Goal: Task Accomplishment & Management: Use online tool/utility

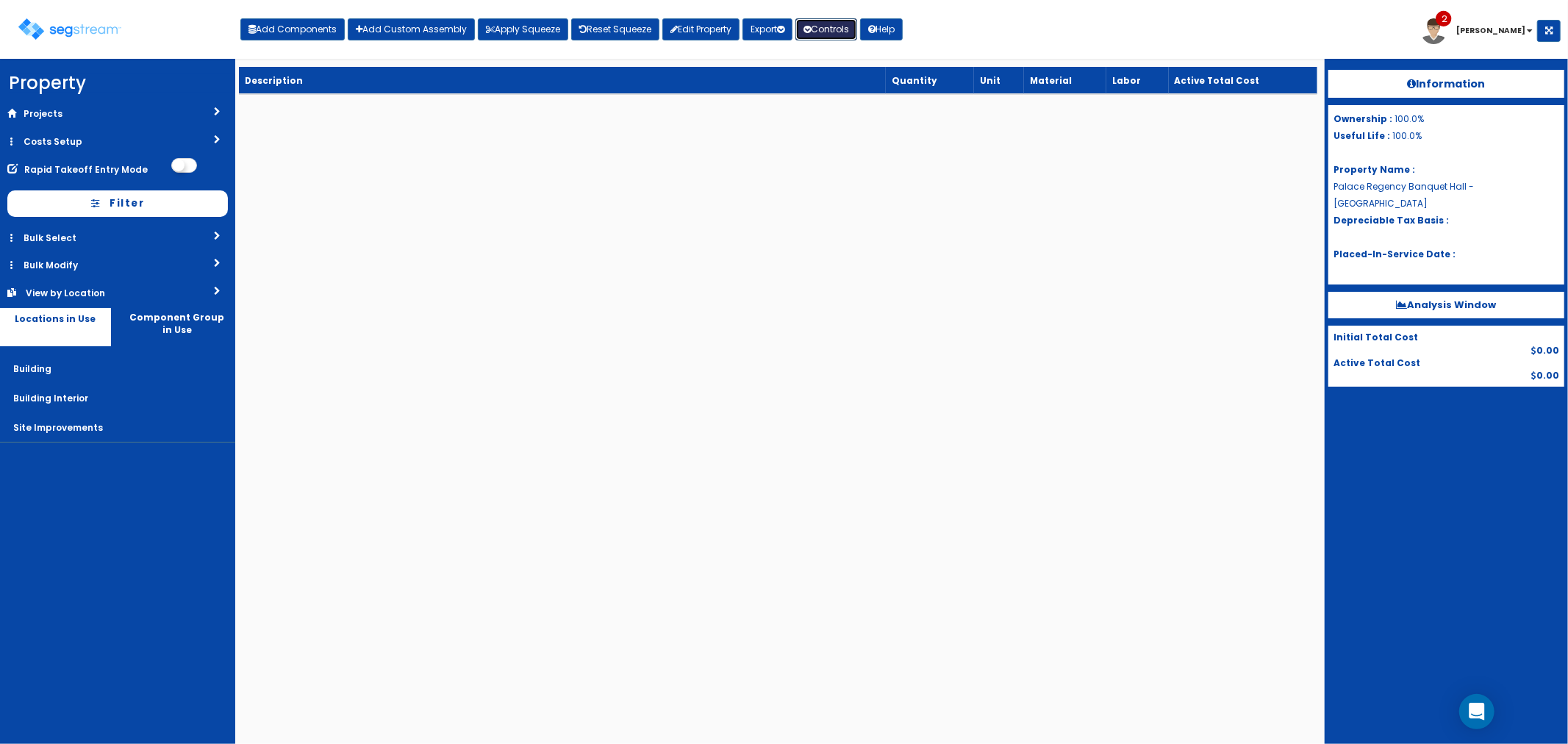
click at [836, 33] on button "Controls" at bounding box center [827, 30] width 61 height 22
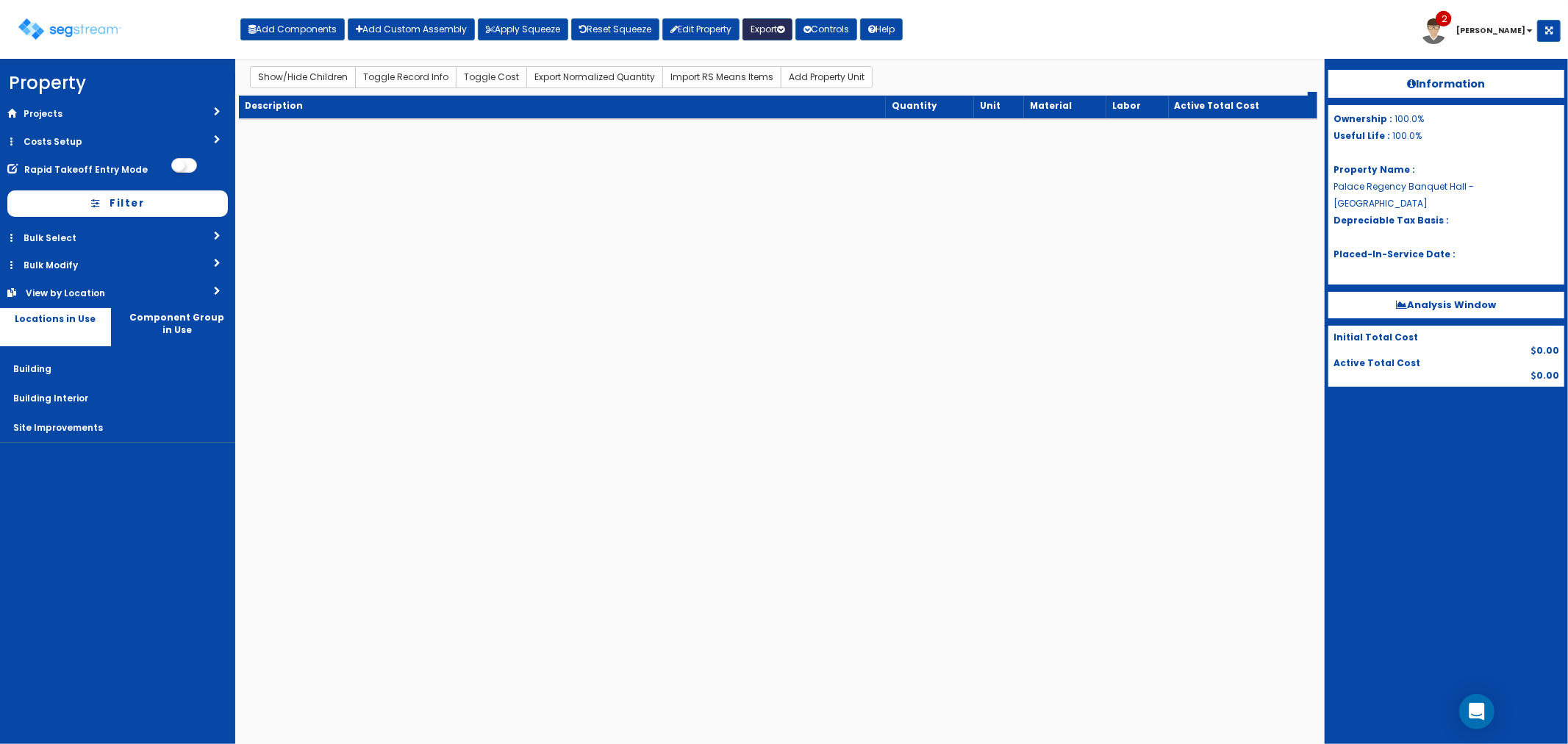
click at [779, 32] on button "Export" at bounding box center [767, 30] width 50 height 22
click at [850, 26] on button "Controls" at bounding box center [827, 30] width 61 height 22
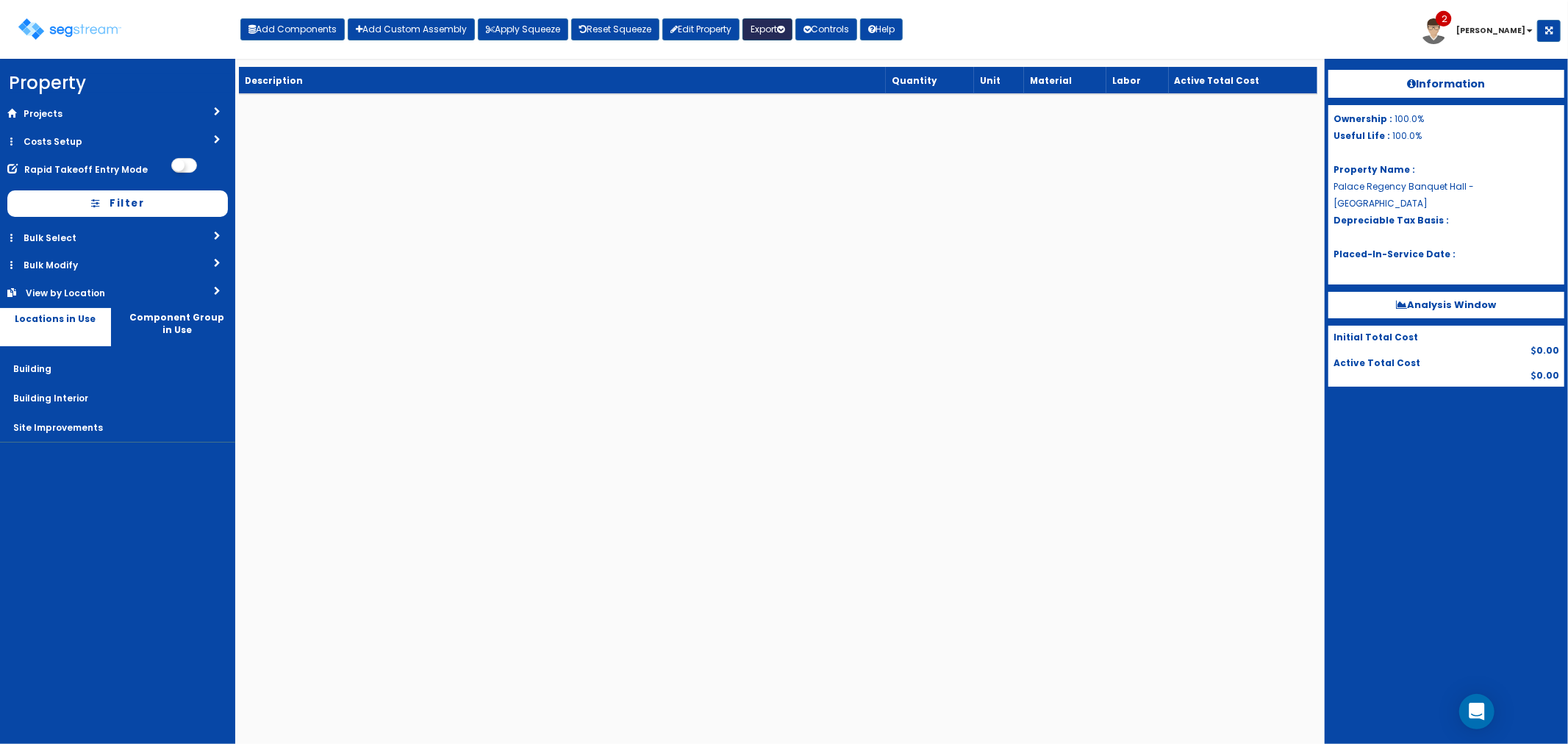
click at [779, 28] on button "Export" at bounding box center [767, 30] width 50 height 22
click at [845, 17] on div "Add Components Add Custom Assembly Apply Squeeze Reset Squeeze Edit Property Ex…" at bounding box center [572, 26] width 662 height 30
click at [840, 32] on button "Controls" at bounding box center [827, 30] width 61 height 22
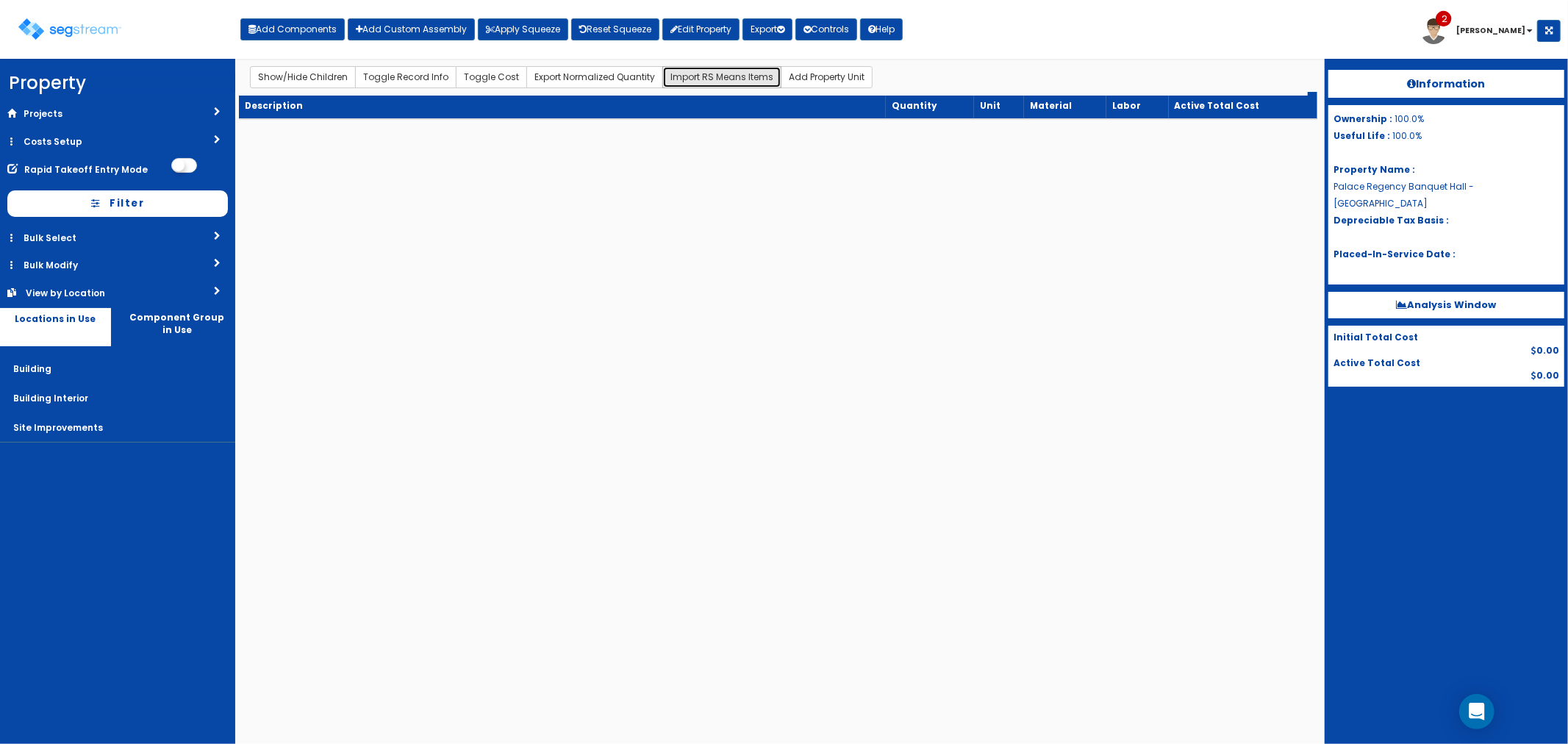
click at [702, 78] on button "Import RS Means Items" at bounding box center [722, 77] width 119 height 22
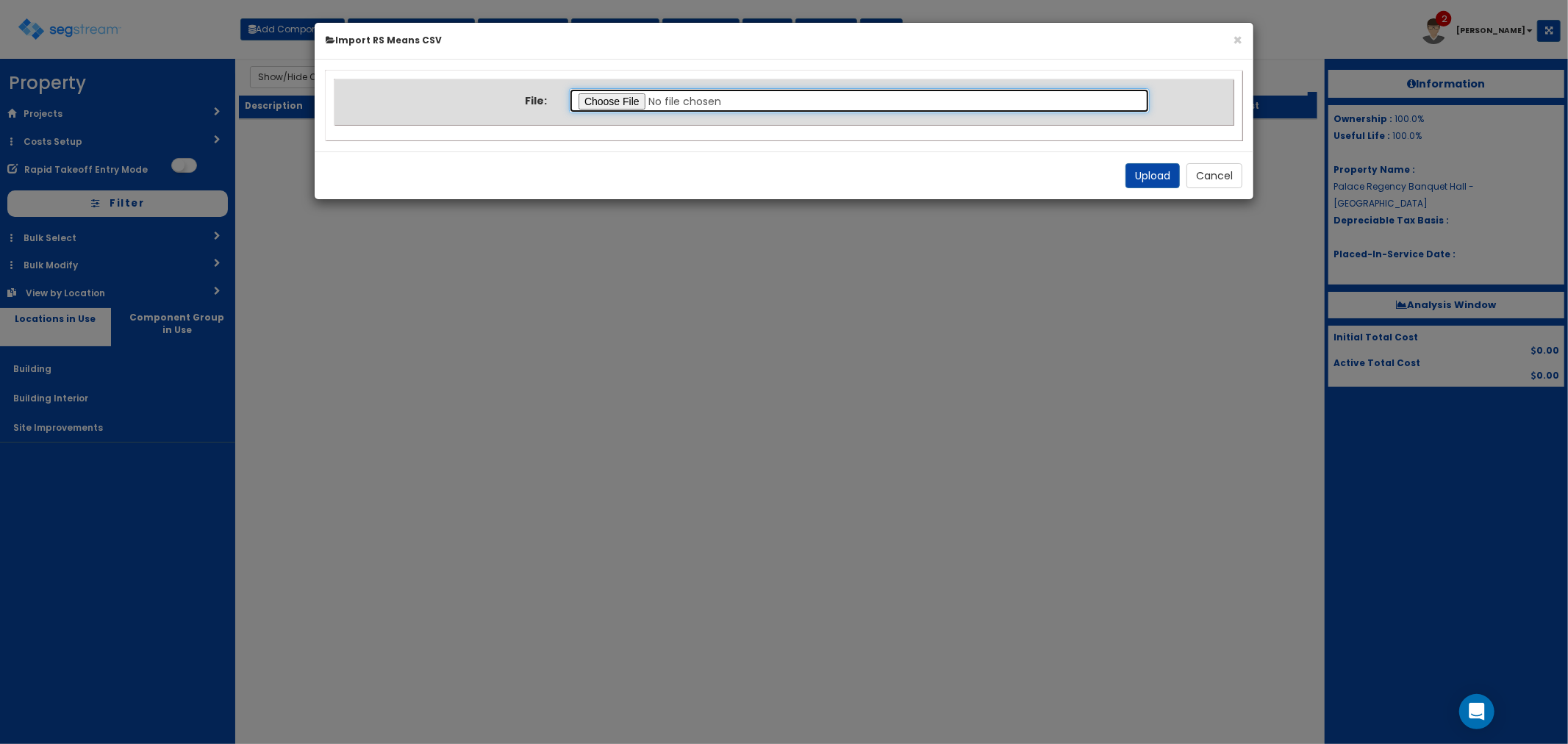
click at [594, 103] on input "file" at bounding box center [859, 100] width 581 height 25
type input "C:\fakepath\Final Takeoff Notes Building & Site.xlsx"
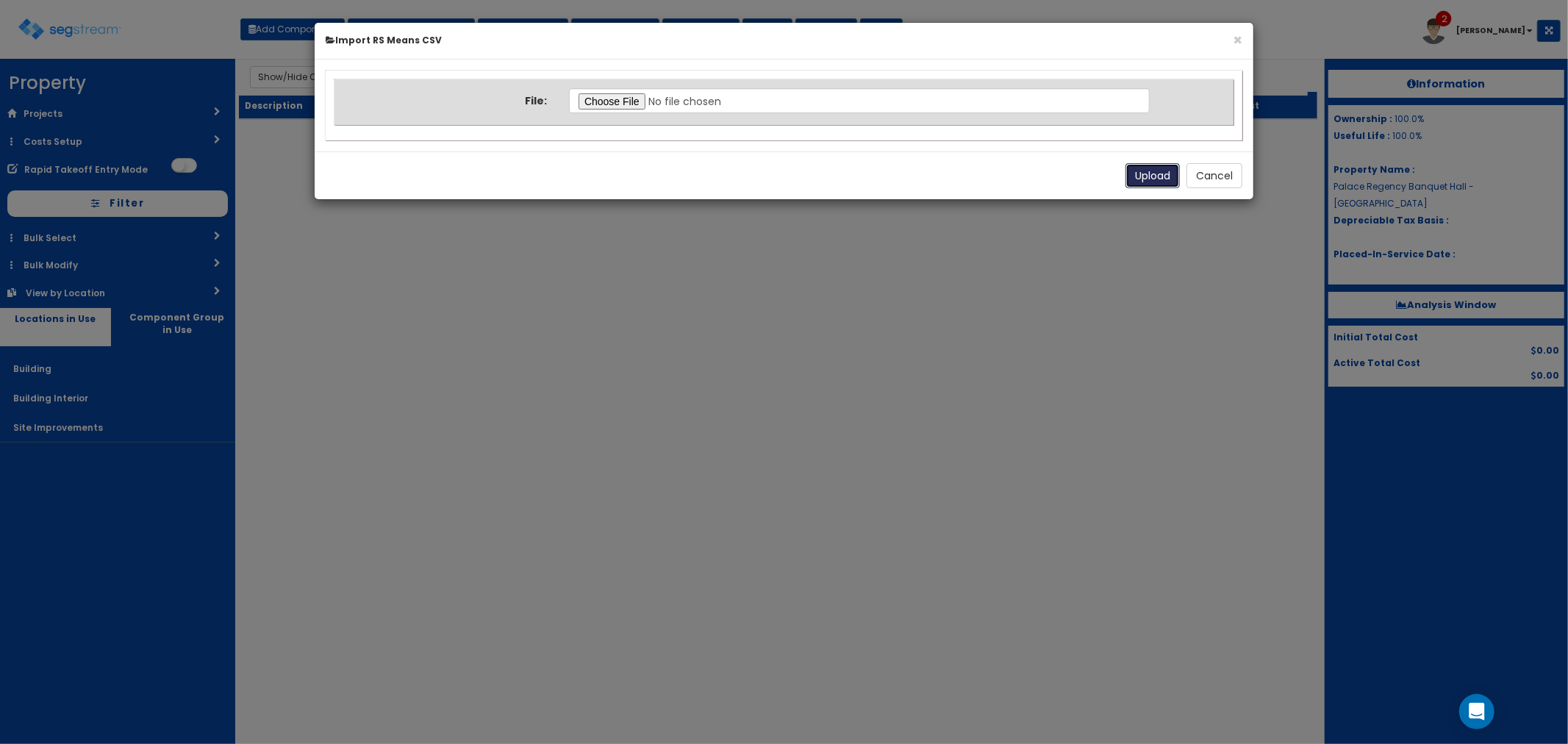
click at [1149, 172] on button "Upload" at bounding box center [1153, 175] width 55 height 25
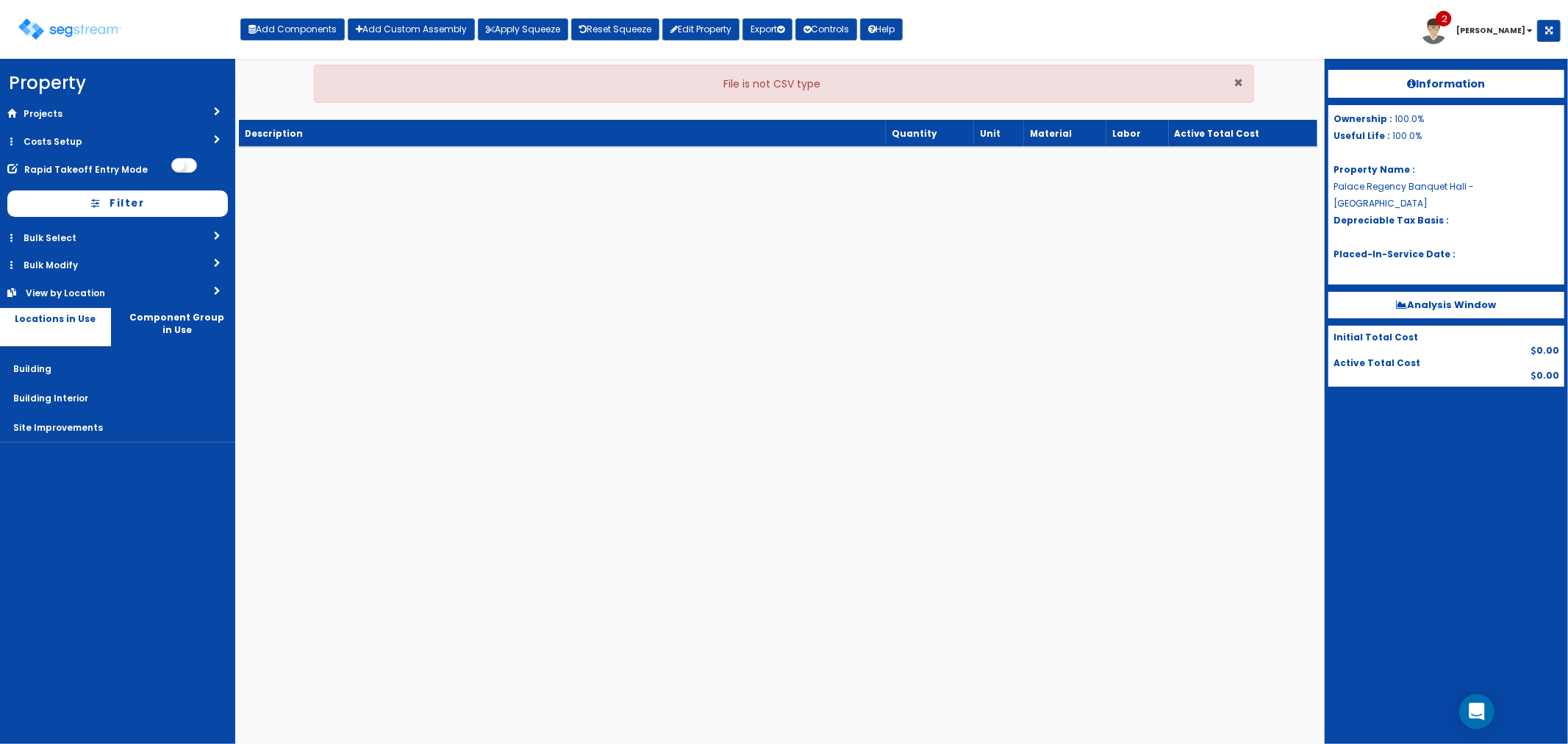
click at [1234, 81] on span "×" at bounding box center [1239, 83] width 10 height 22
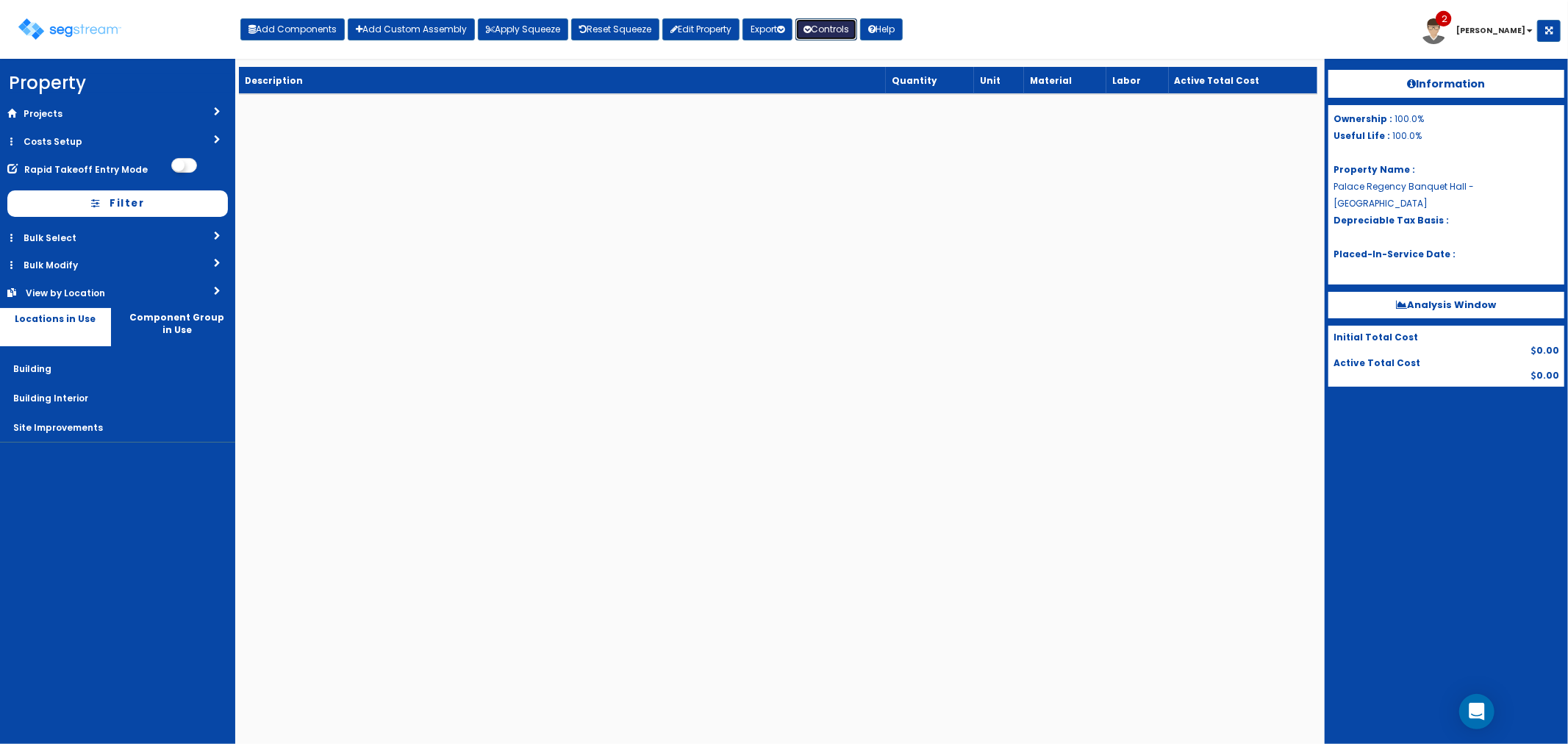
click at [847, 32] on button "Controls" at bounding box center [827, 30] width 61 height 22
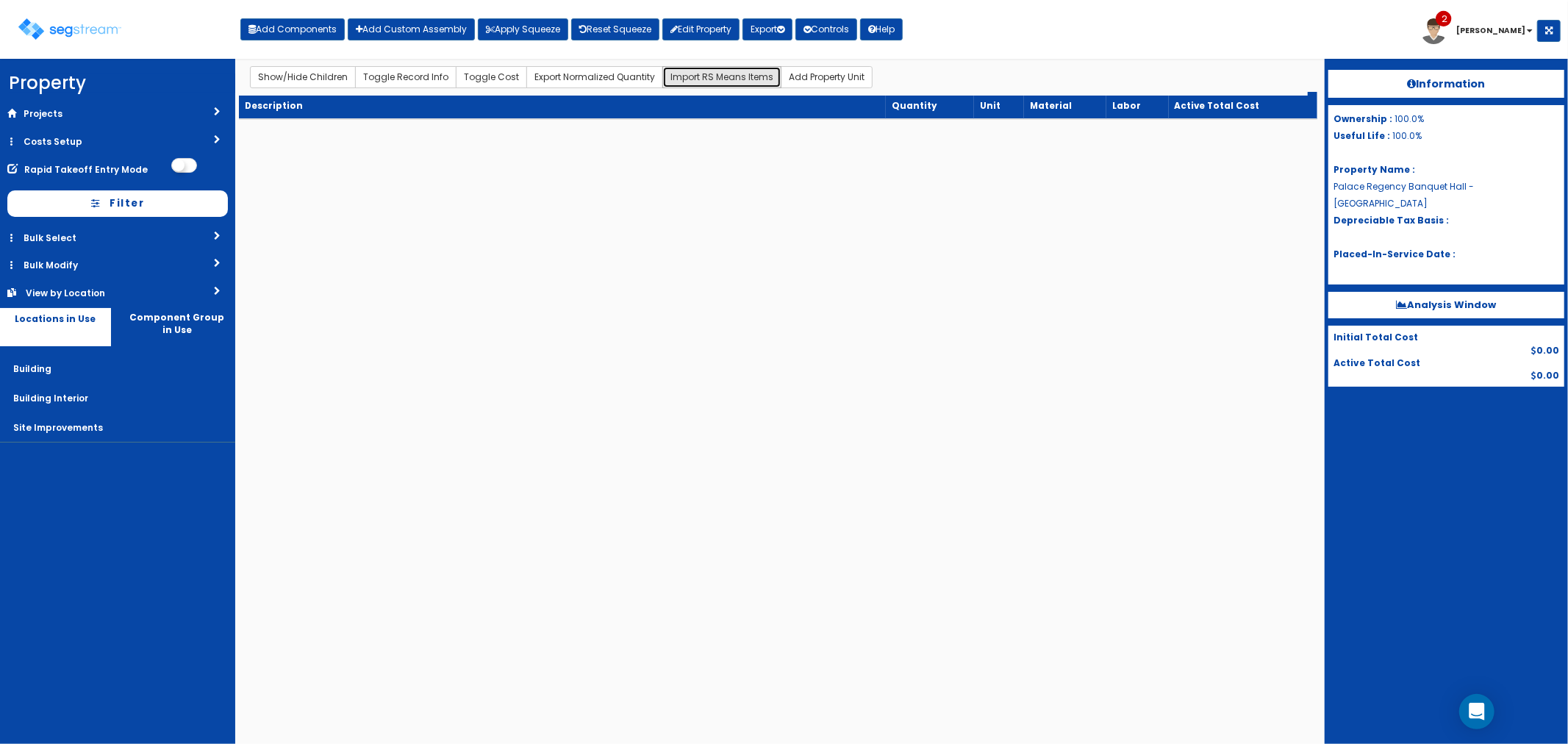
click at [695, 79] on button "Import RS Means Items" at bounding box center [722, 77] width 119 height 22
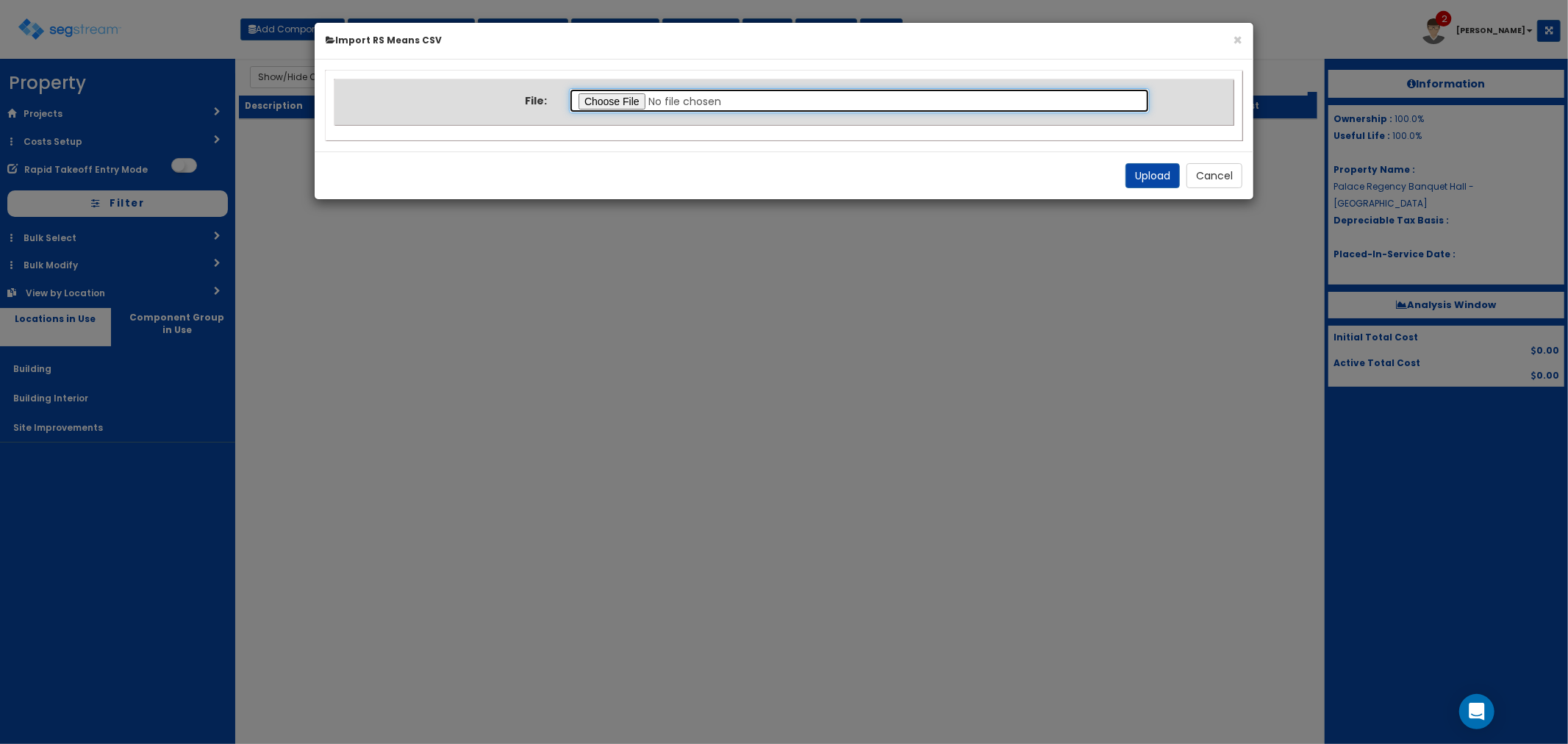
click at [607, 100] on input "file" at bounding box center [859, 100] width 581 height 25
type input "C:\fakepath\Notes Building & Site.csv"
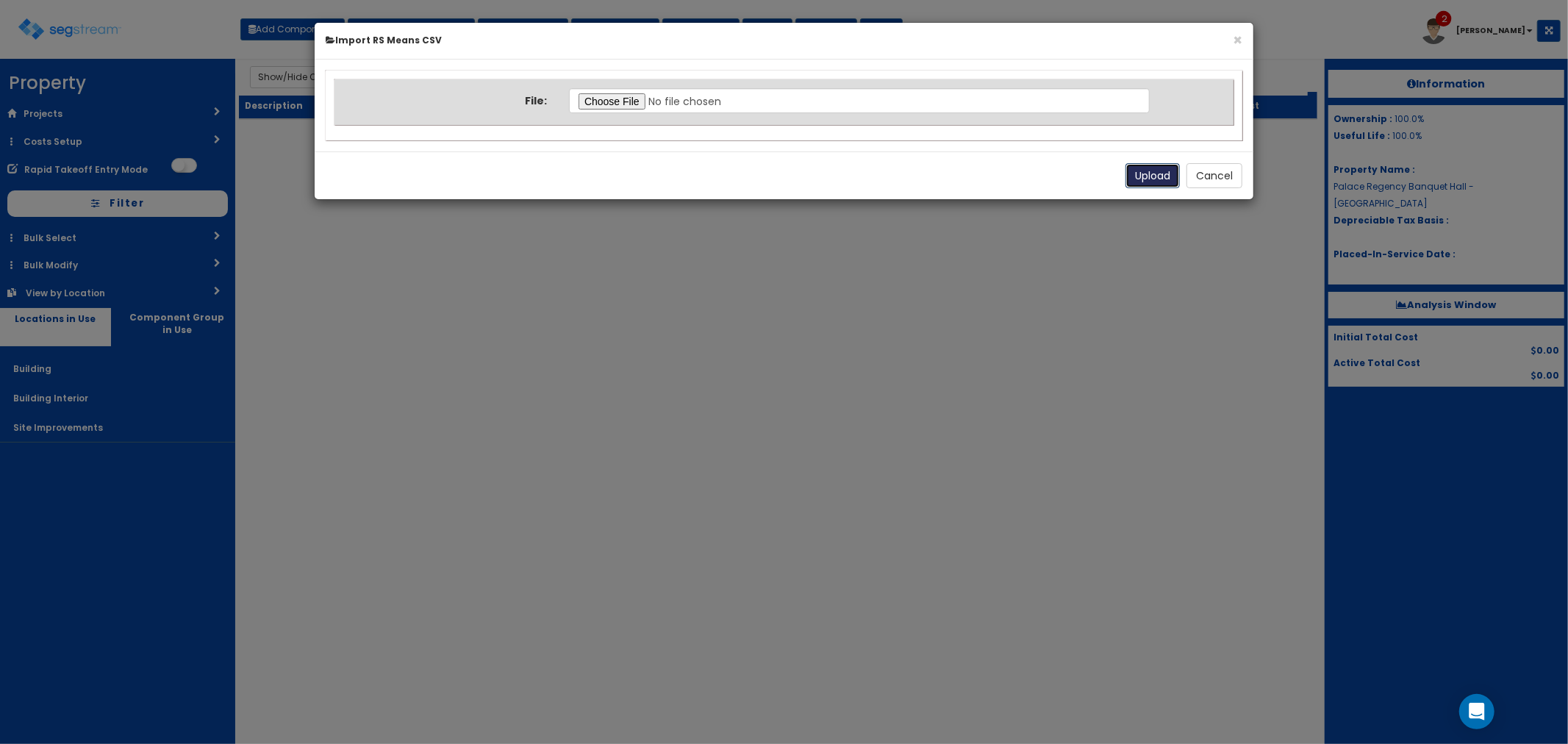
click at [1161, 182] on button "Upload" at bounding box center [1153, 175] width 55 height 25
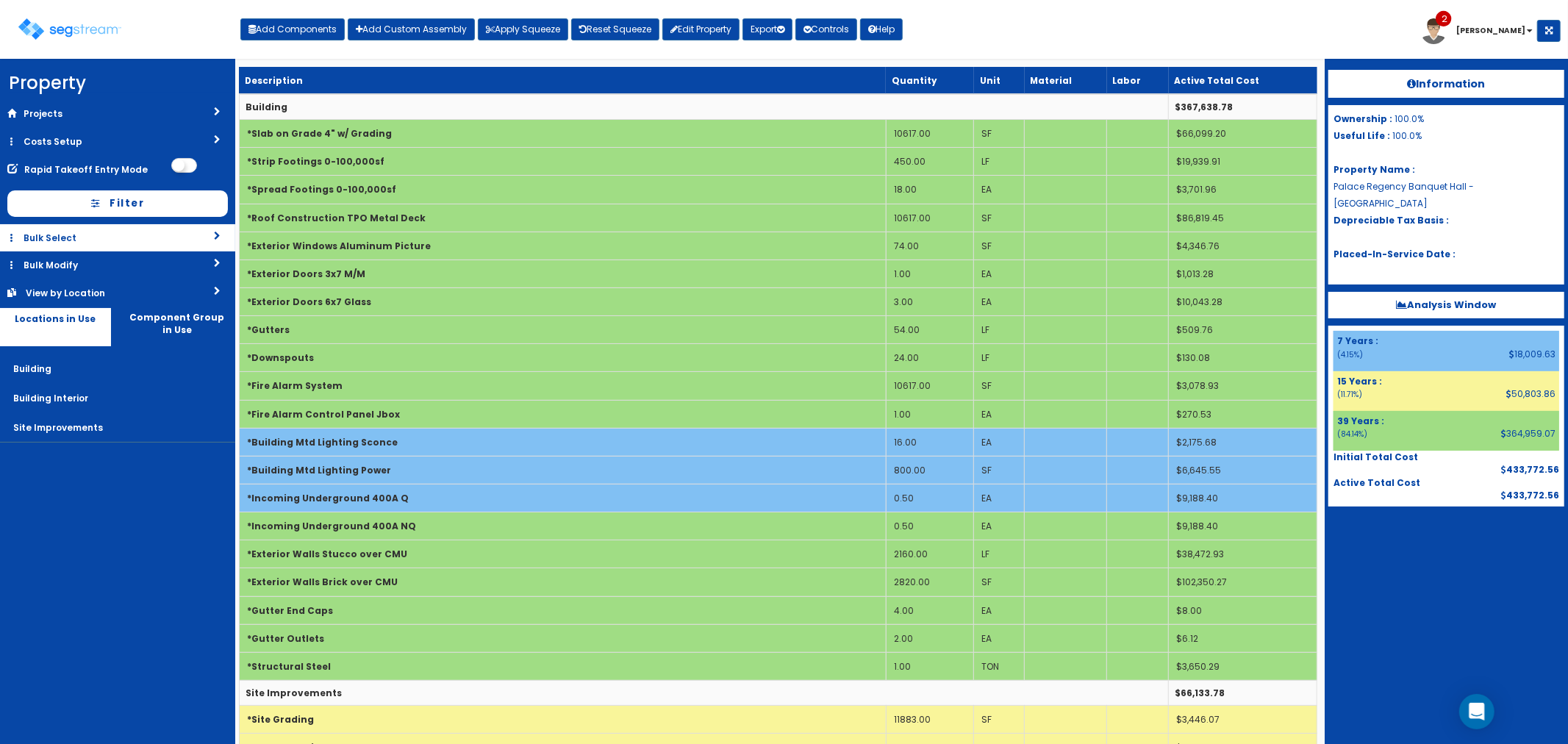
click at [120, 238] on link "Bulk Select" at bounding box center [117, 237] width 235 height 27
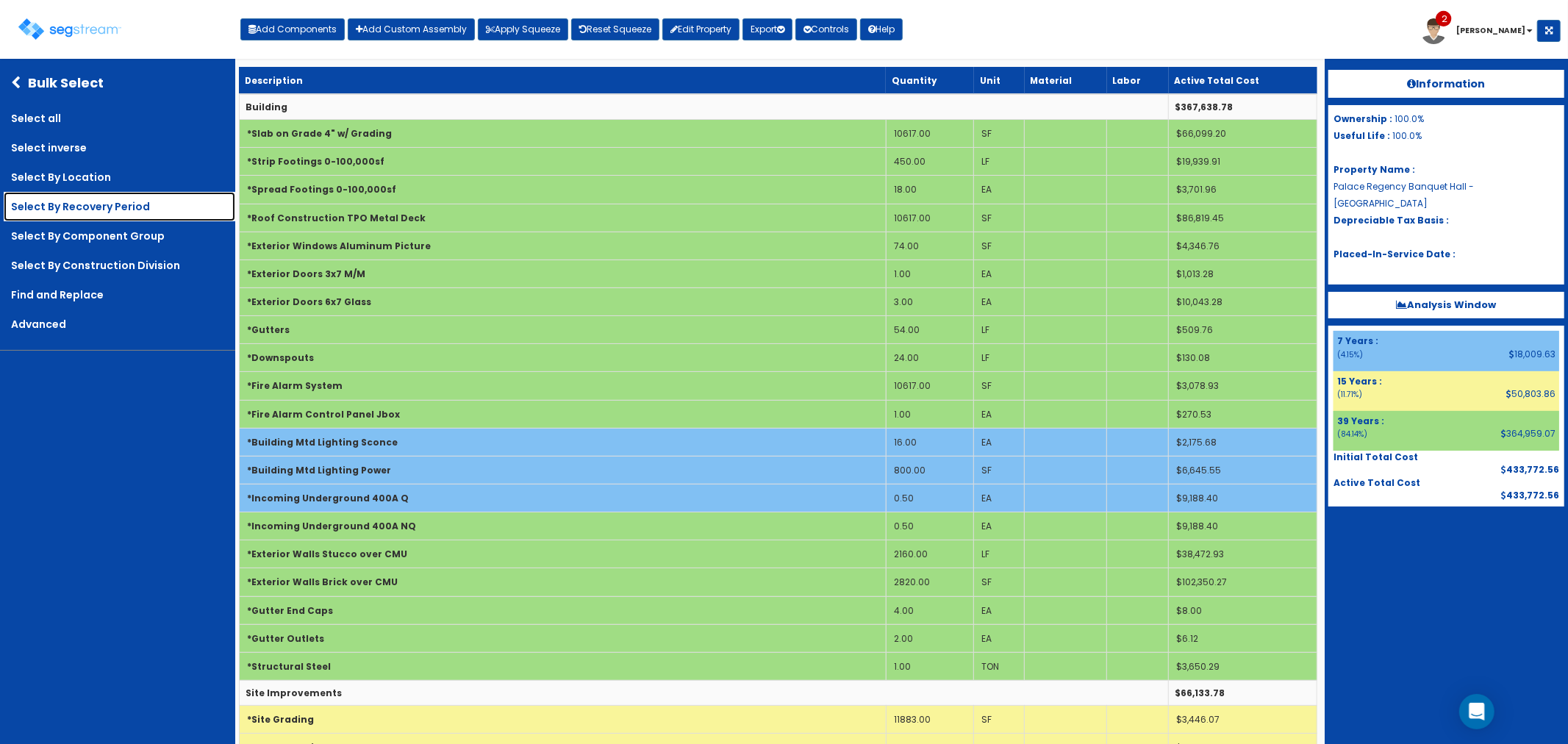
click at [73, 208] on link "Select By Recovery Period" at bounding box center [120, 207] width 232 height 30
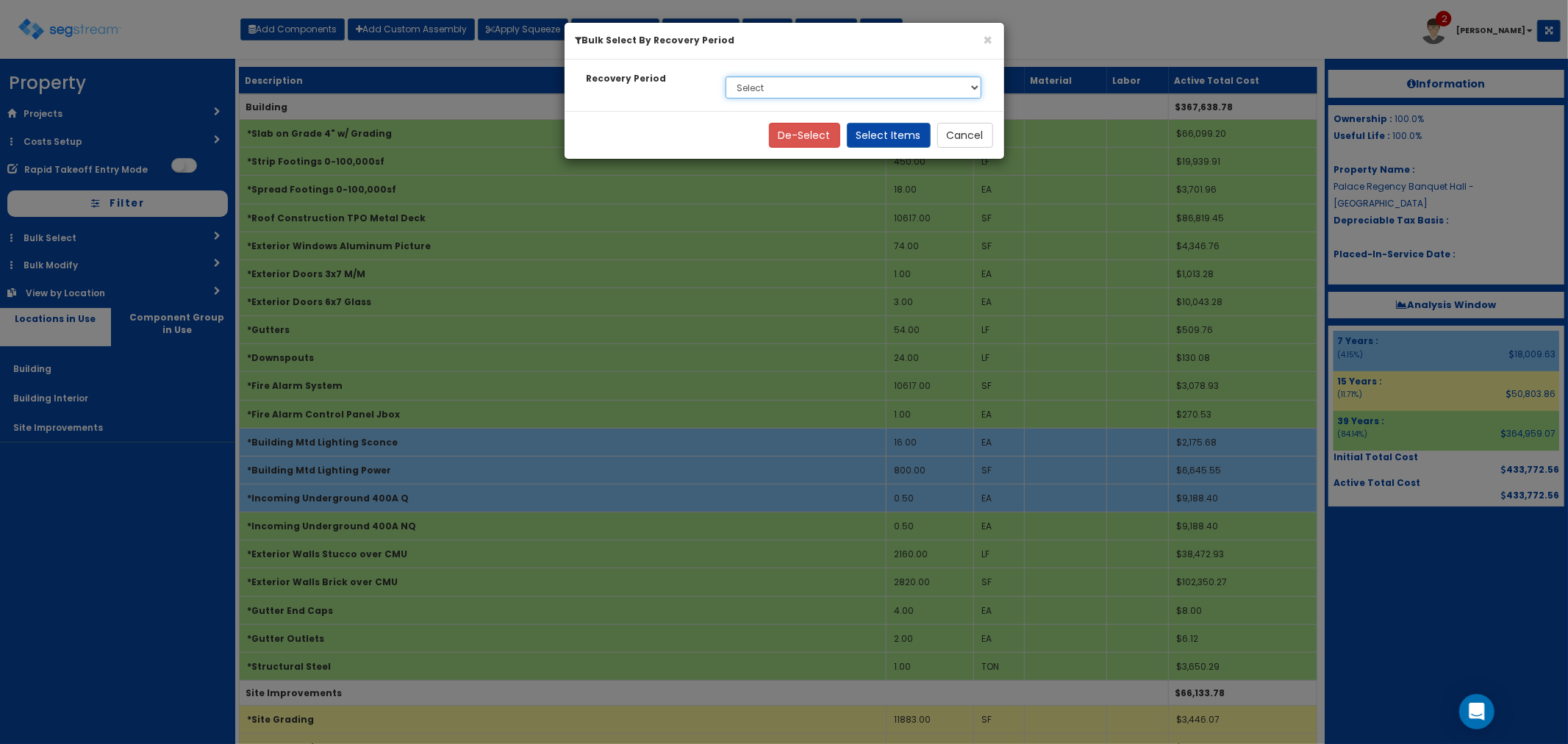
click at [767, 86] on select "Select 7 Years 15 Years 39 Years" at bounding box center [853, 87] width 257 height 22
select select "7Y"
click at [726, 76] on select "Select 7 Years 15 Years 39 Years" at bounding box center [853, 87] width 257 height 22
click at [887, 131] on button "Select Items" at bounding box center [889, 135] width 84 height 25
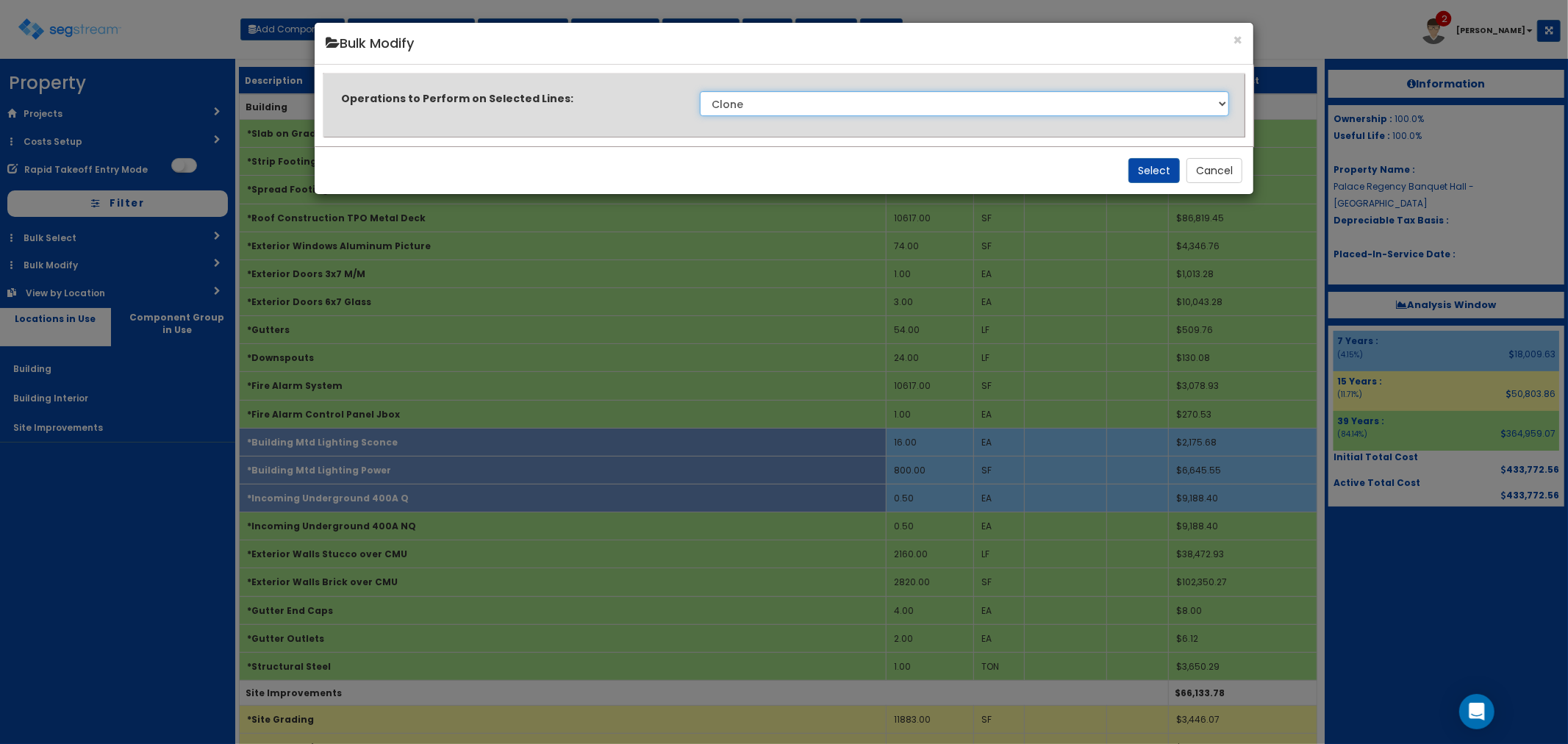
click at [780, 105] on select "Clone Delete Delete Zero Quantities Modify Component Group Modify Cost Sources …" at bounding box center [964, 103] width 530 height 25
select select "modifyRecoveryPeriod"
click at [700, 91] on select "Clone Delete Delete Zero Quantities Modify Component Group Modify Cost Sources …" at bounding box center [964, 103] width 530 height 25
click at [1158, 166] on button "Select" at bounding box center [1155, 169] width 52 height 25
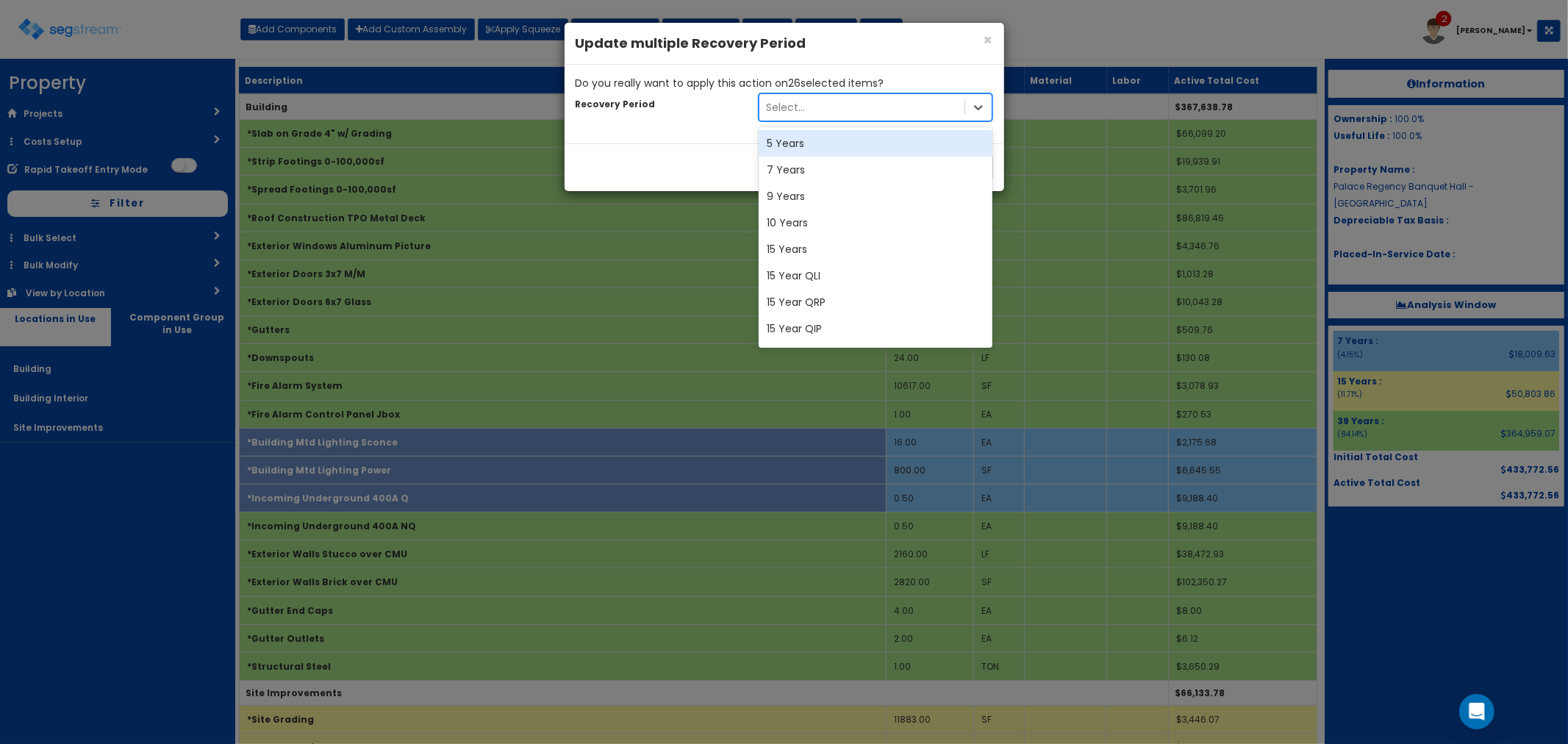
click at [825, 104] on div "Select..." at bounding box center [862, 107] width 206 height 24
click at [811, 147] on div "5 Years" at bounding box center [876, 143] width 235 height 27
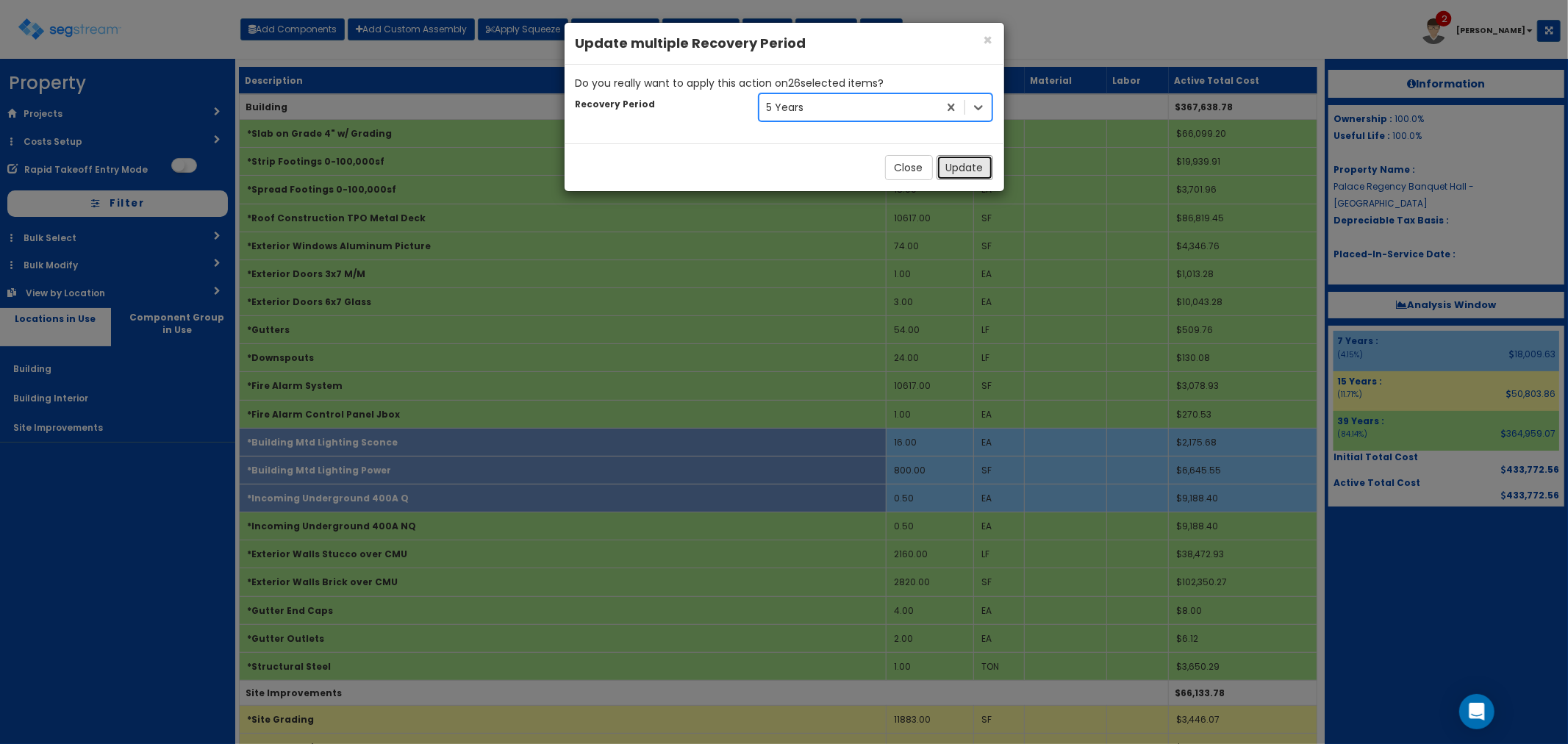
click at [967, 163] on button "Update" at bounding box center [964, 167] width 56 height 25
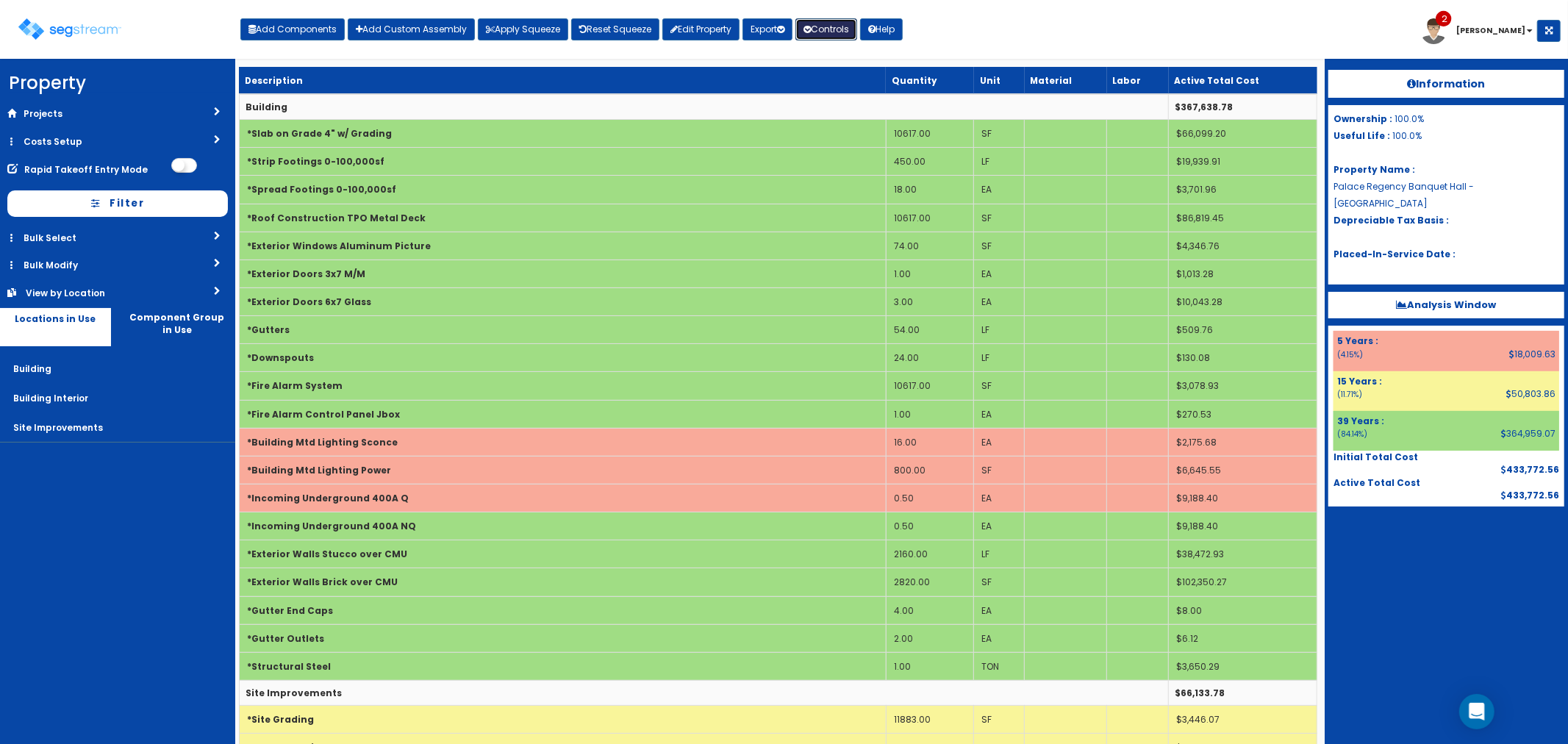
click at [840, 24] on button "Controls" at bounding box center [827, 30] width 61 height 22
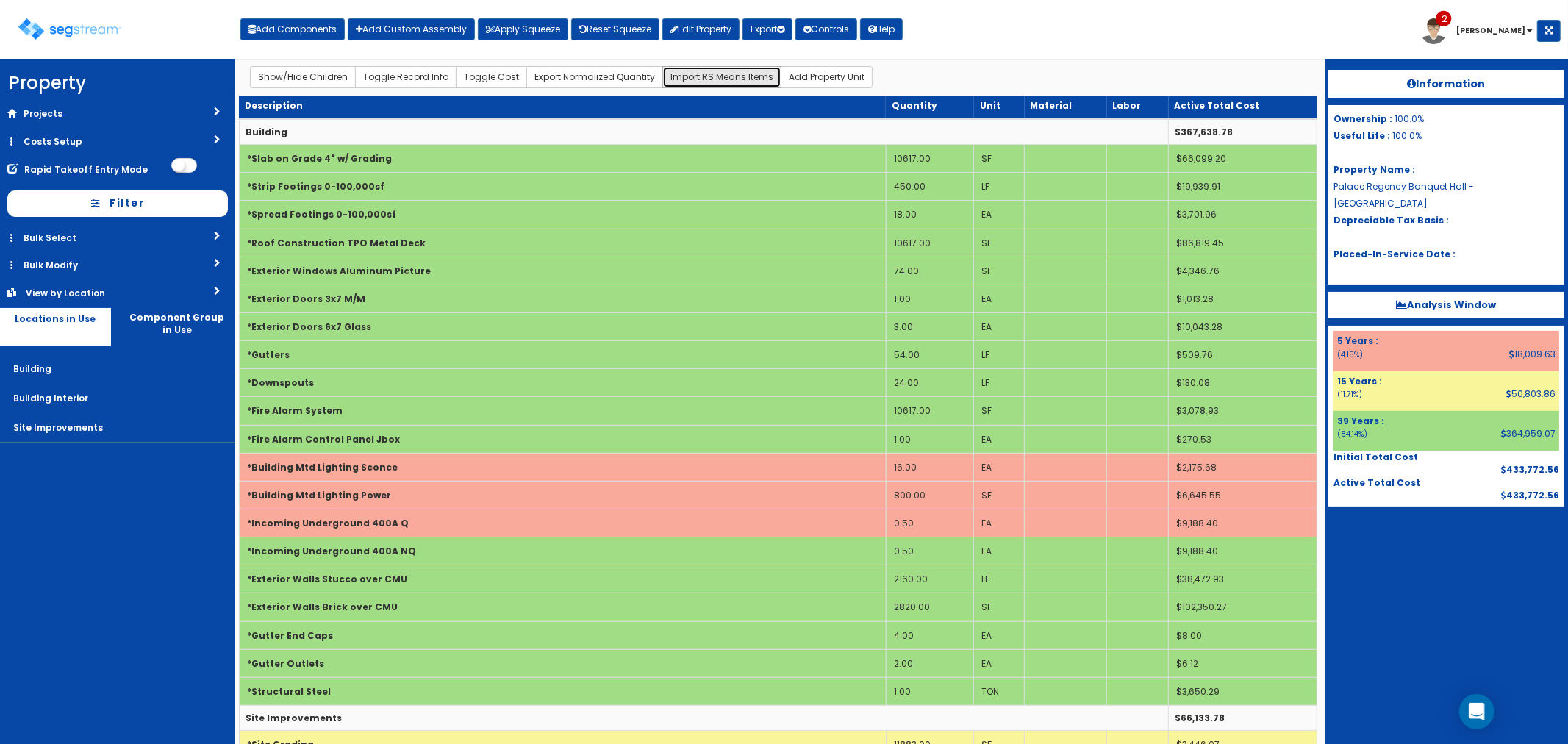
click at [697, 74] on button "Import RS Means Items" at bounding box center [722, 77] width 119 height 22
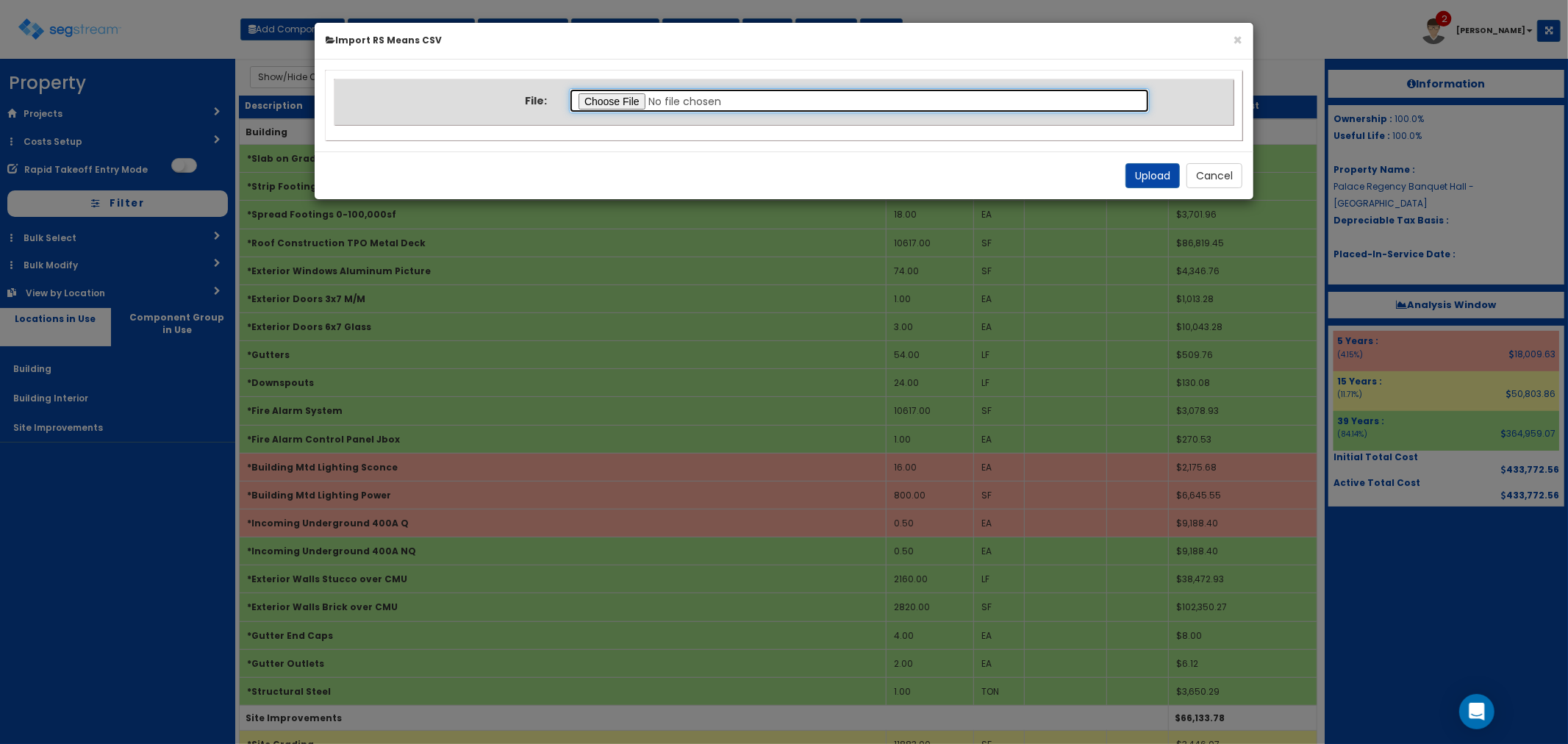
click at [621, 94] on input "file" at bounding box center [859, 100] width 581 height 25
type input "C:\fakepath\Notes Building Interior.csv"
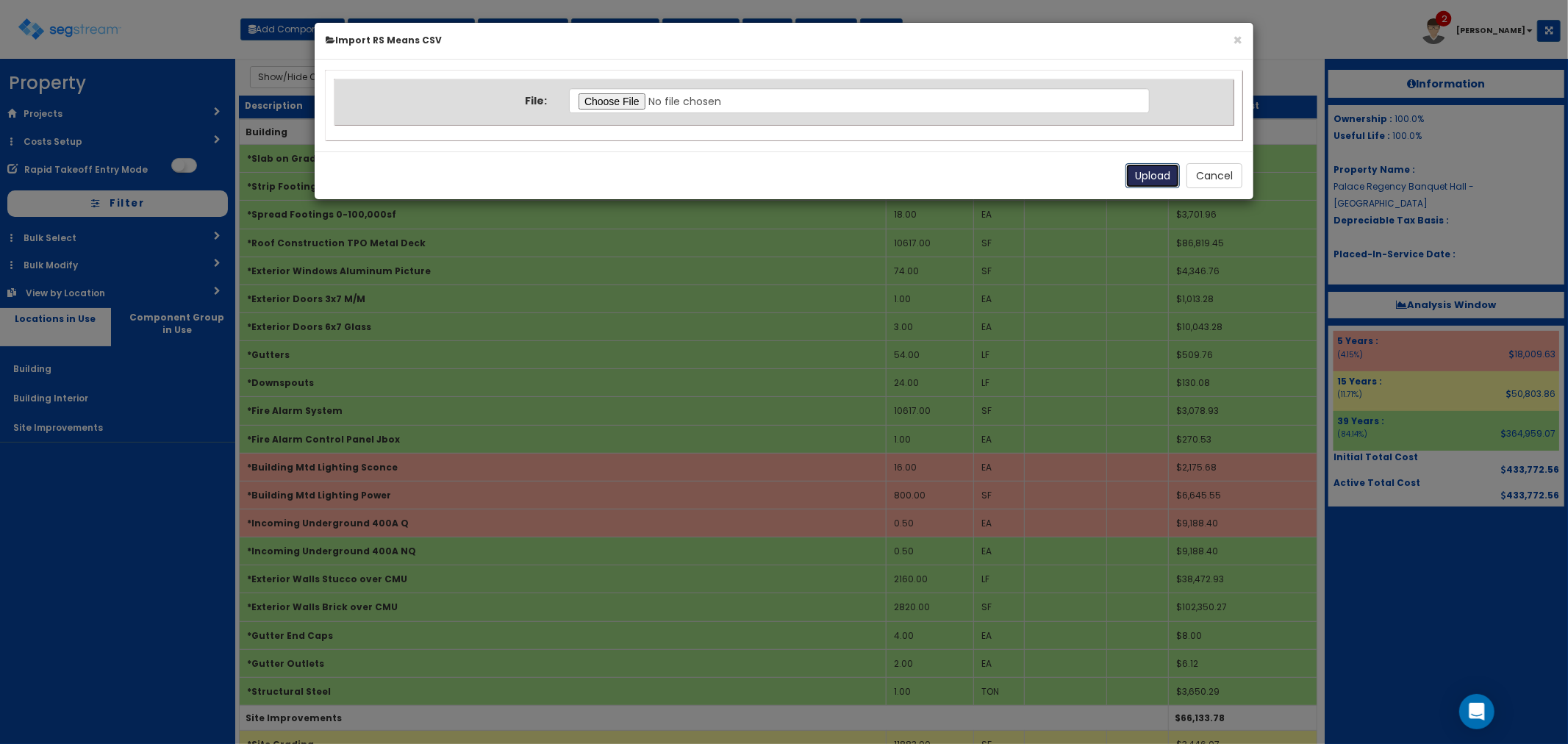
click at [1140, 178] on button "Upload" at bounding box center [1153, 175] width 55 height 25
